Goal: Register for event/course

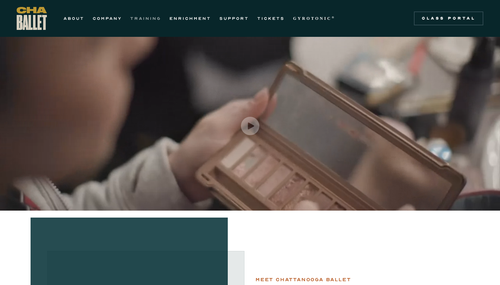
click at [142, 15] on link "TRAINING" at bounding box center [145, 18] width 31 height 8
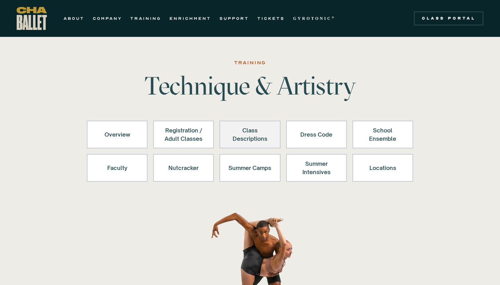
click at [260, 132] on div "Class Descriptions" at bounding box center [249, 134] width 43 height 17
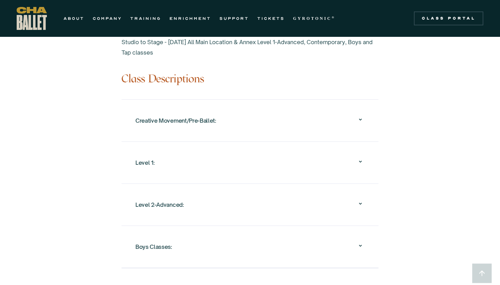
scroll to position [651, 0]
click at [247, 114] on div "Creative Movement/Pre-Ballet:" at bounding box center [249, 121] width 229 height 22
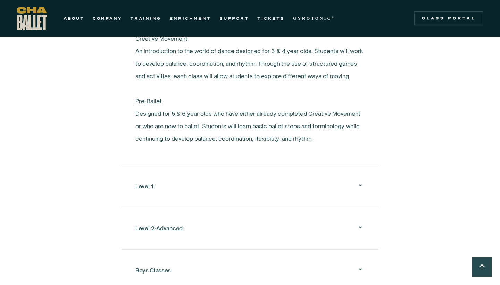
scroll to position [752, 0]
click at [235, 174] on div "Level 1: Designed for 7 to 10 year olds who are interested in ballet. Students …" at bounding box center [250, 185] width 257 height 42
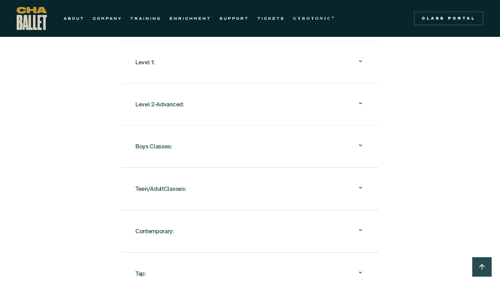
click at [182, 56] on div "Level 1:" at bounding box center [249, 62] width 229 height 22
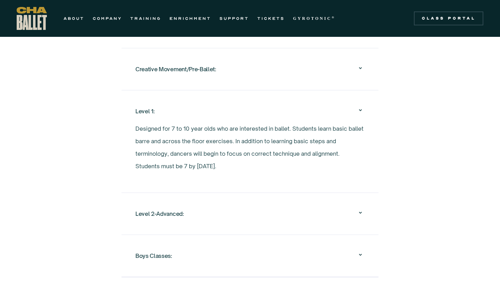
scroll to position [700, 0]
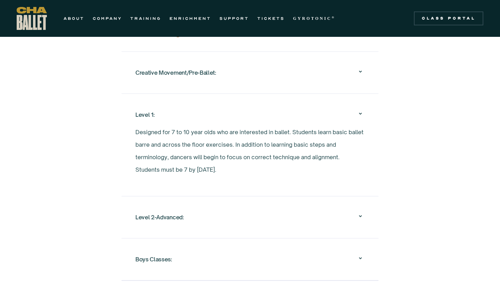
click at [249, 62] on div "Creative Movement/Pre-Ballet:" at bounding box center [249, 72] width 229 height 22
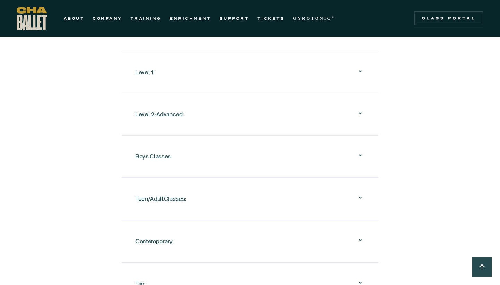
scroll to position [866, 0]
click at [234, 99] on div "Level 2-Advanced: Placement in these levels is by instructor permission only. N…" at bounding box center [250, 113] width 257 height 42
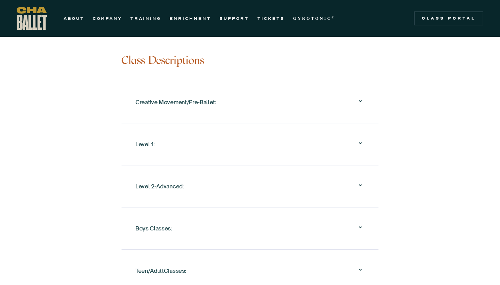
scroll to position [665, 0]
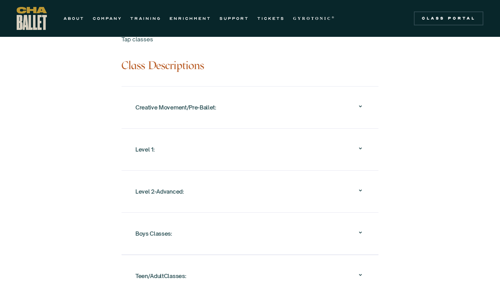
click at [172, 189] on div "Level 2-Advanced:" at bounding box center [249, 191] width 229 height 22
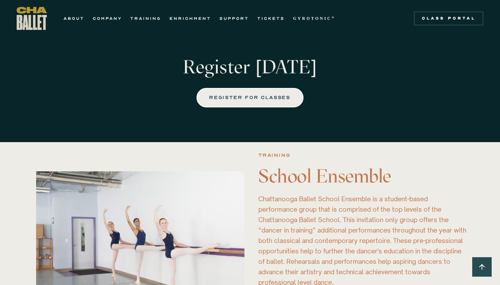
scroll to position [1583, 0]
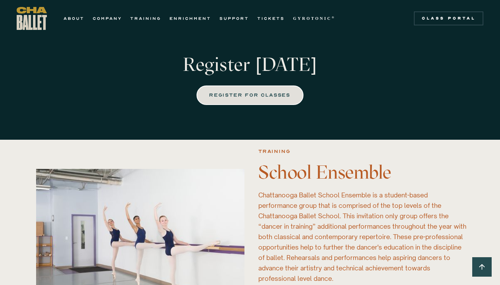
click at [249, 97] on div "REGISTER FOR CLASSES" at bounding box center [250, 95] width 81 height 8
